Goal: Task Accomplishment & Management: Manage account settings

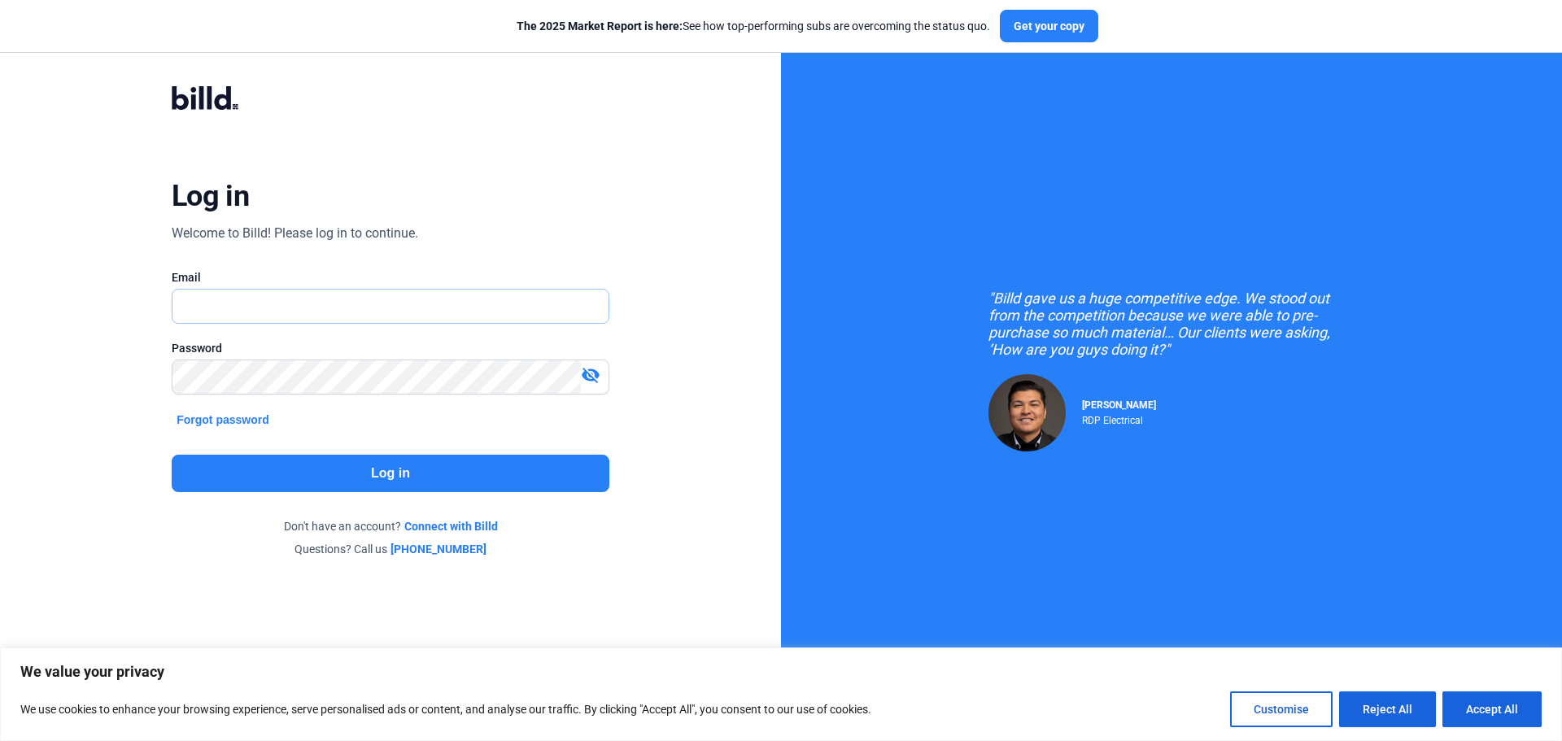
click at [203, 316] on input "text" at bounding box center [390, 306] width 436 height 33
type input "[EMAIL_ADDRESS][DOMAIN_NAME]"
click at [393, 461] on button "Log in" at bounding box center [391, 473] width 438 height 37
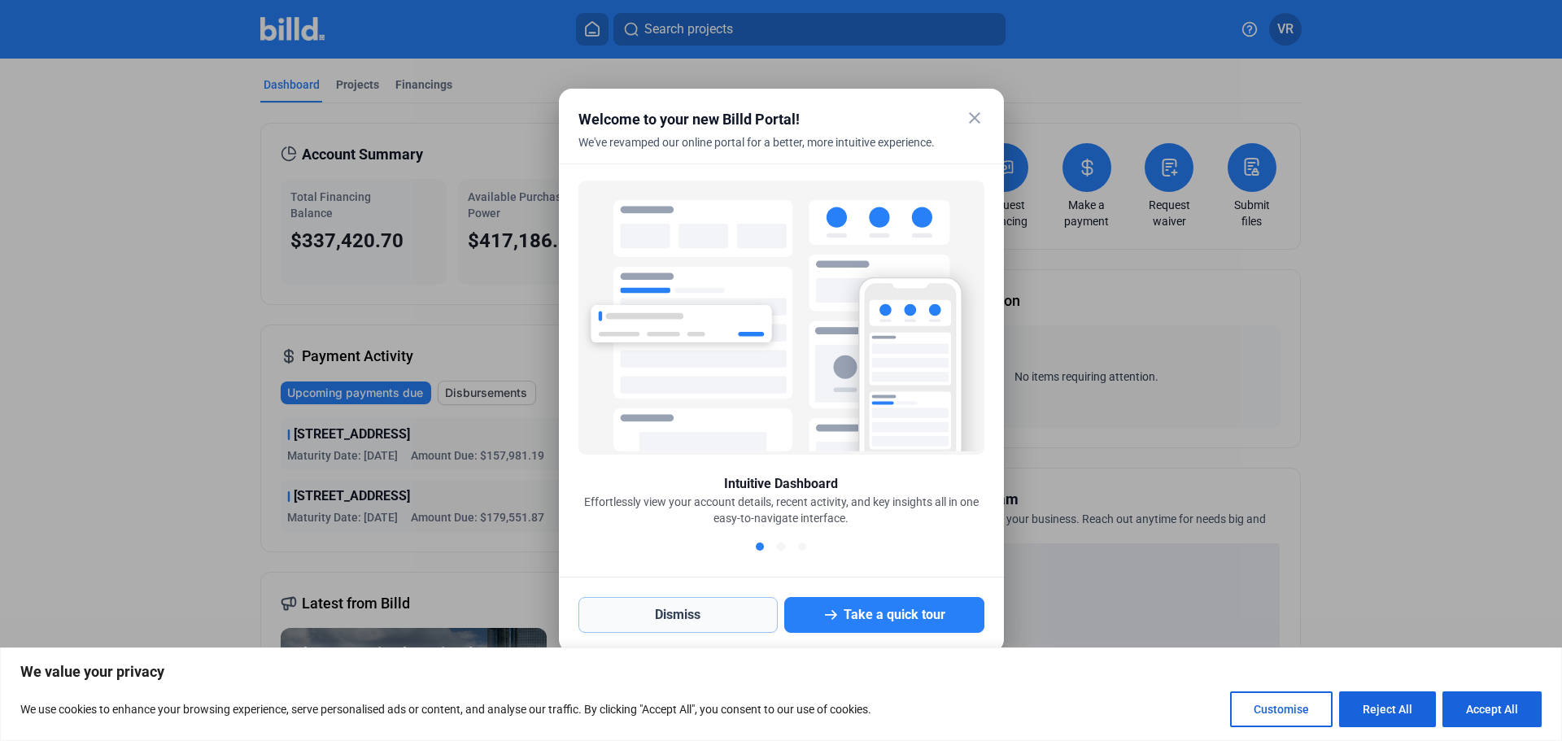
click at [660, 620] on button "Dismiss" at bounding box center [678, 615] width 200 height 36
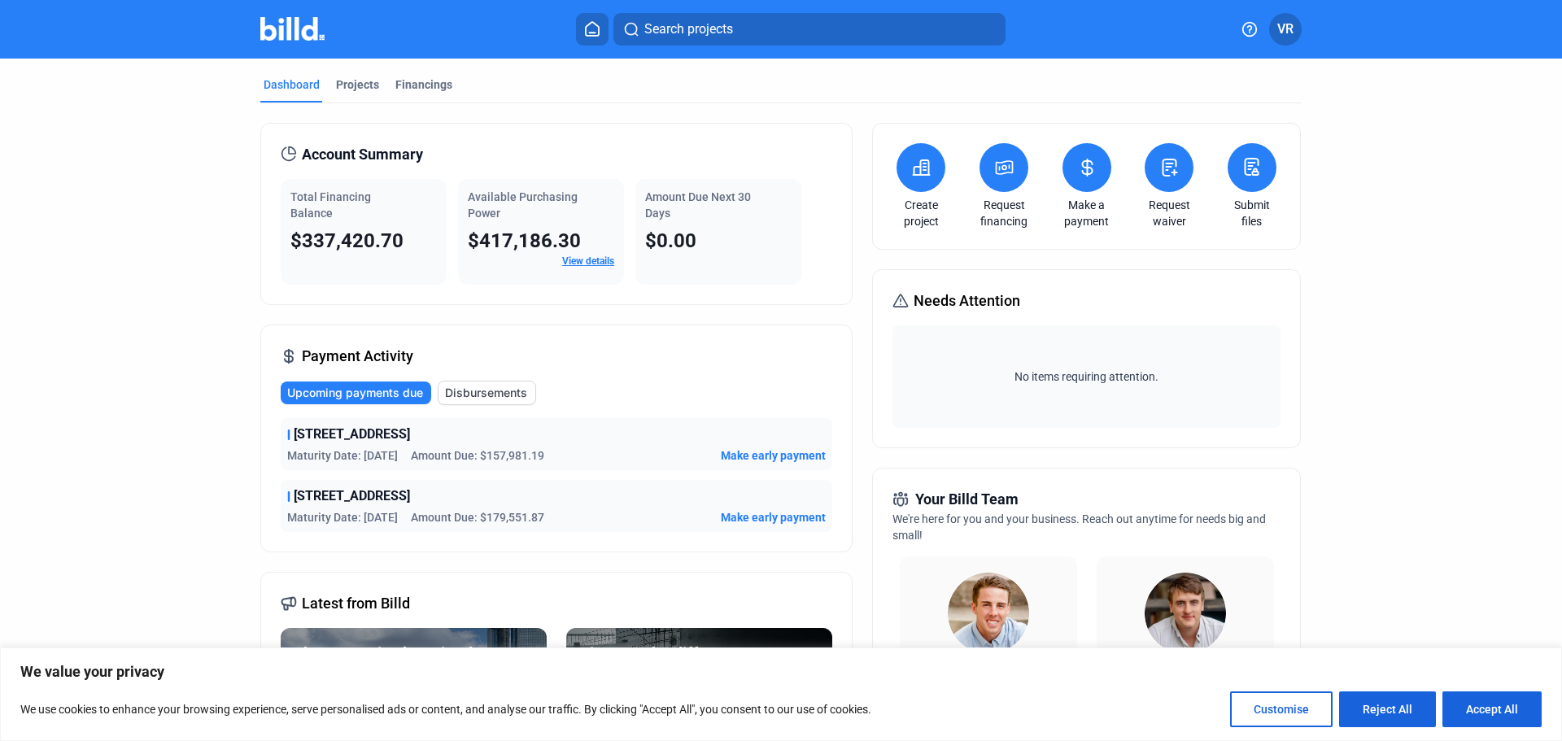
click at [595, 265] on link "View details" at bounding box center [588, 260] width 52 height 11
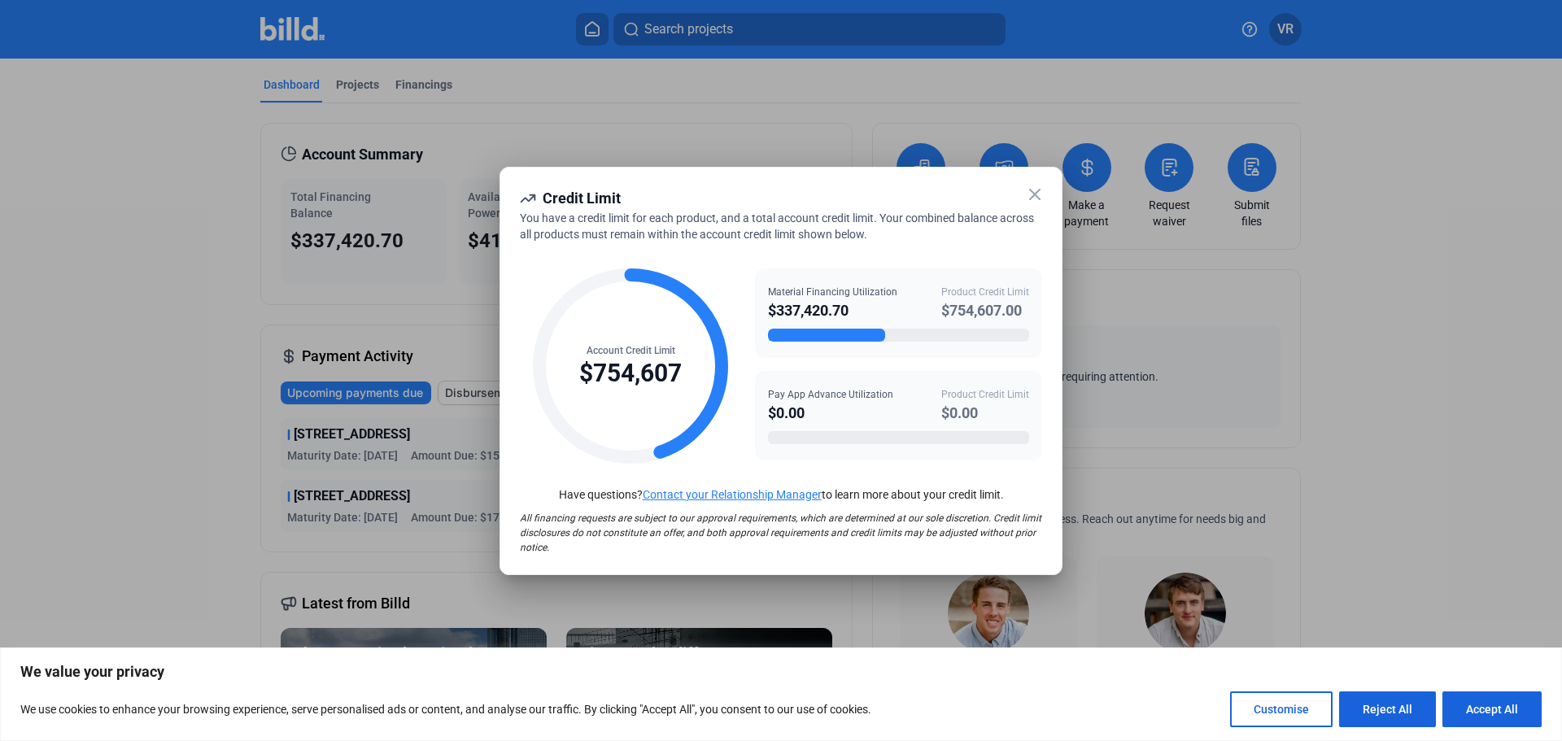
click at [1033, 189] on icon at bounding box center [1035, 195] width 20 height 20
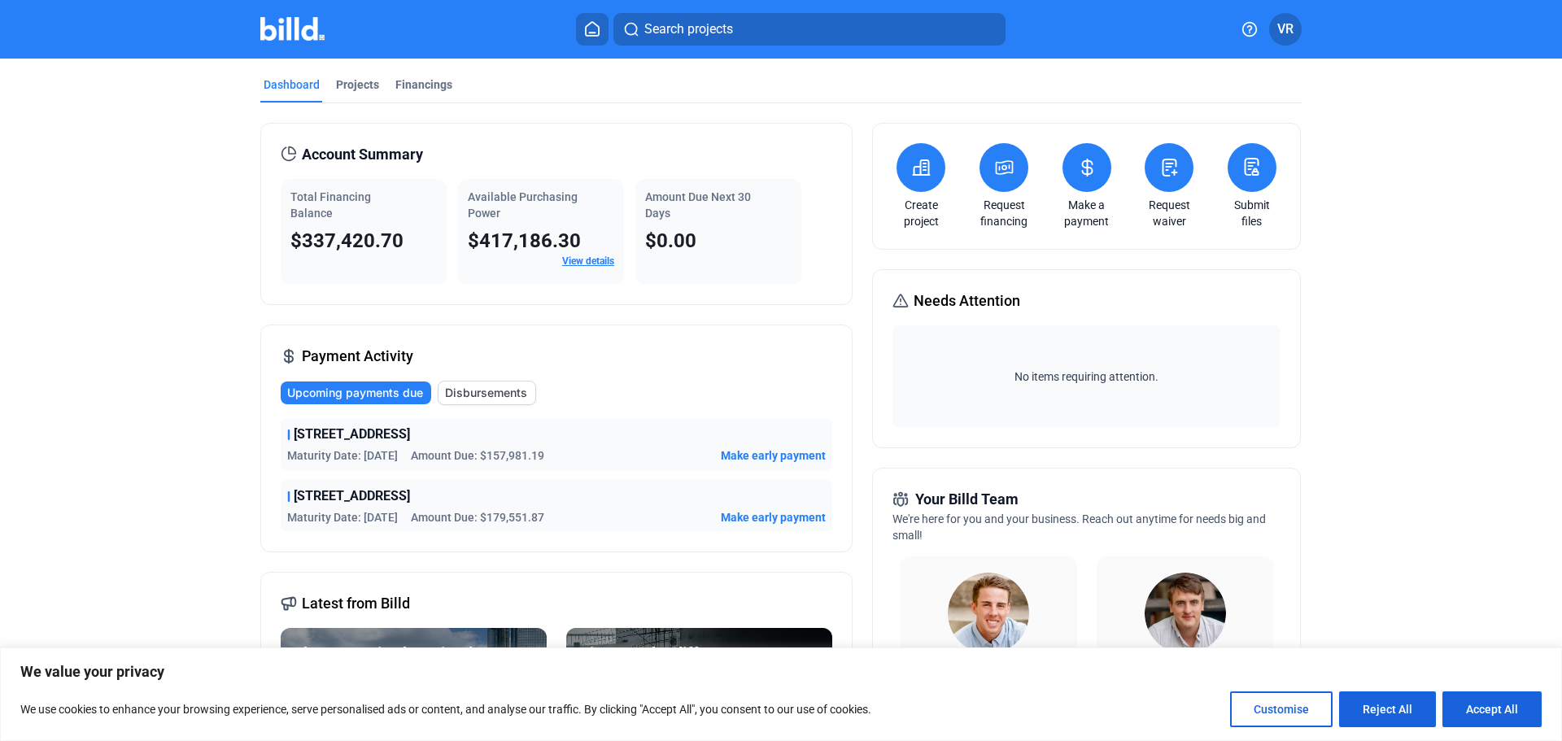
click at [1281, 23] on span "VR" at bounding box center [1285, 30] width 16 height 20
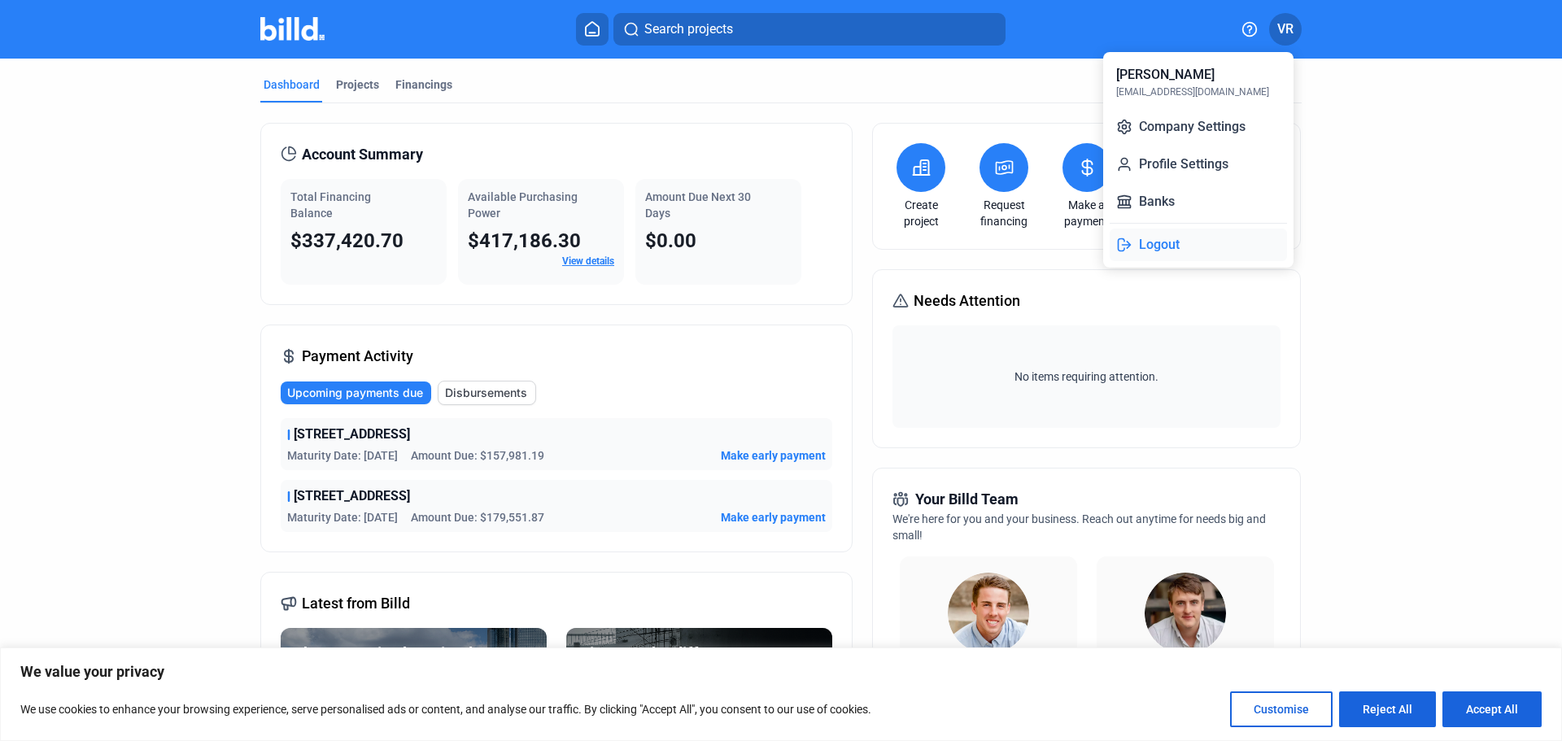
click at [1148, 239] on button "Logout" at bounding box center [1197, 245] width 177 height 33
